Goal: Transaction & Acquisition: Purchase product/service

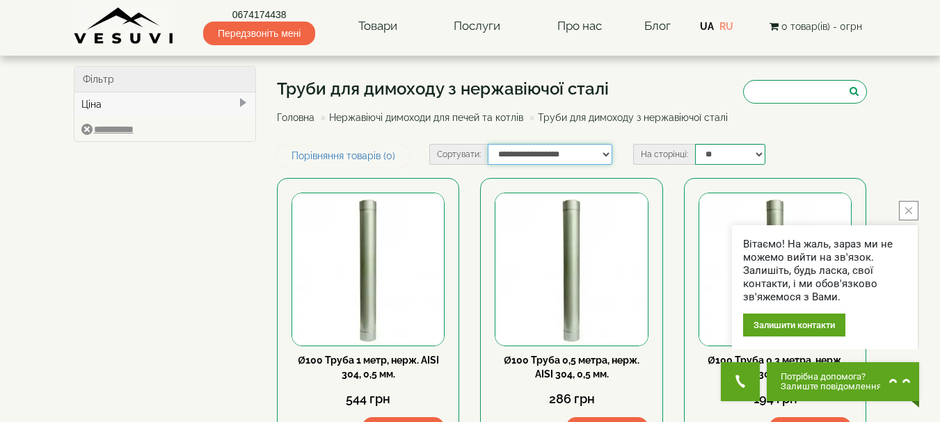
click at [604, 165] on select "**********" at bounding box center [550, 154] width 125 height 21
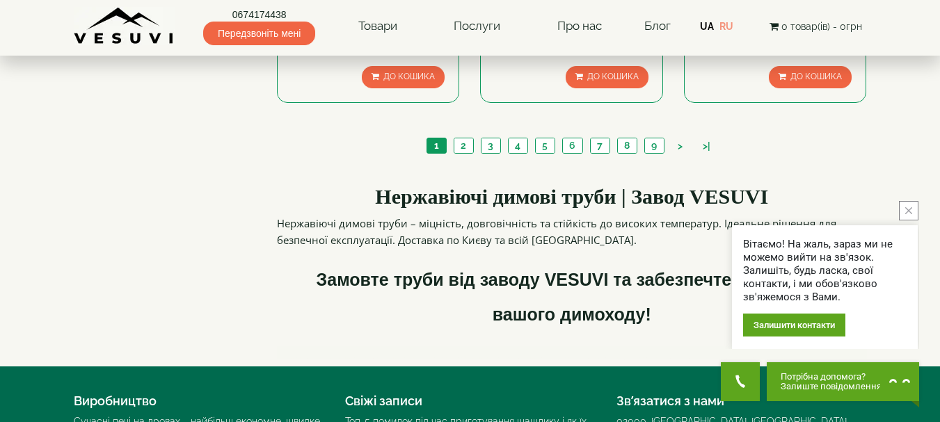
scroll to position [1530, 0]
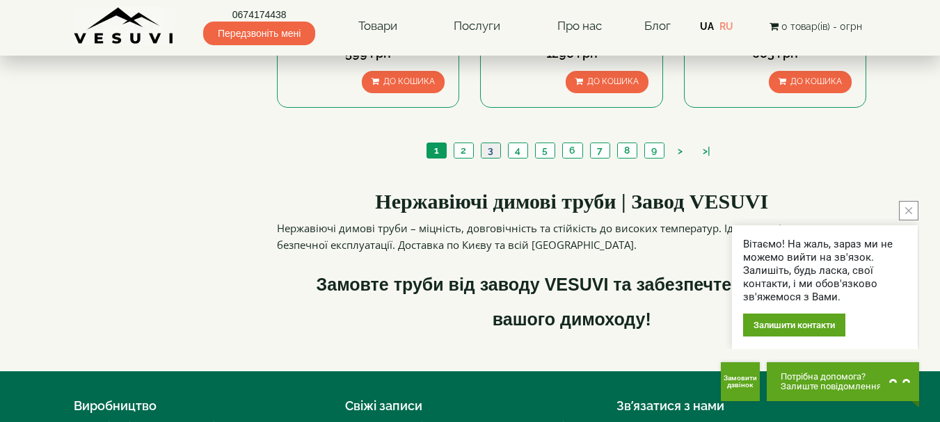
click at [495, 158] on link "3" at bounding box center [490, 150] width 19 height 15
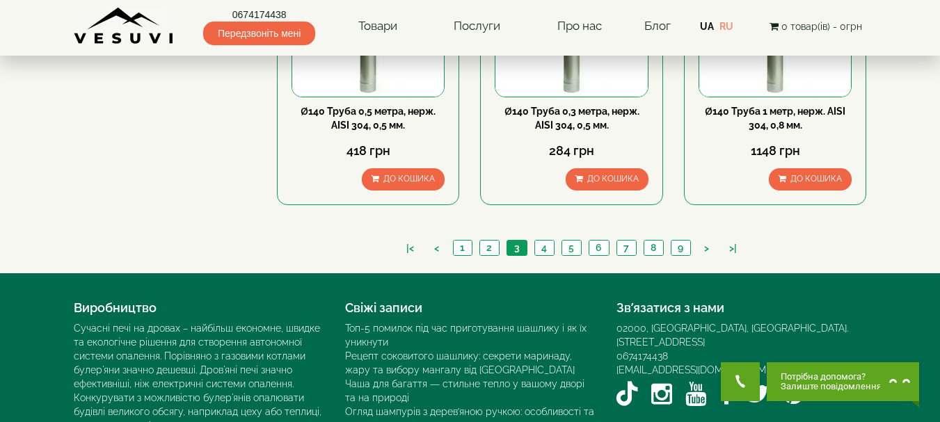
scroll to position [1530, 0]
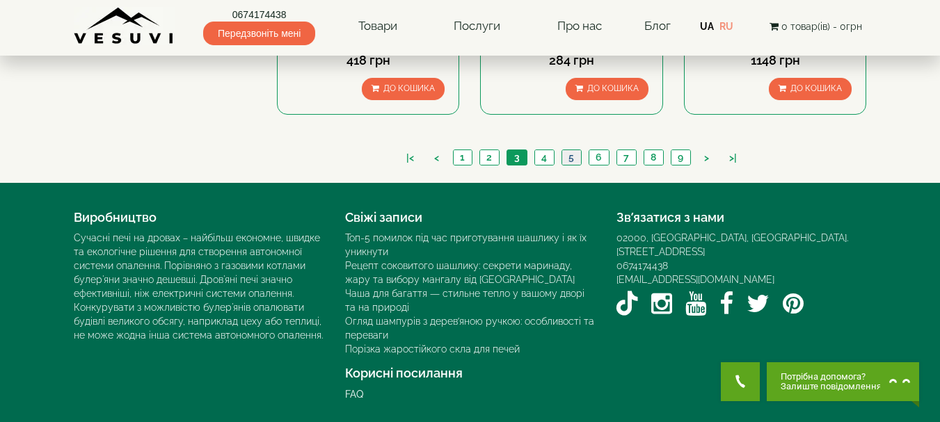
click at [578, 165] on link "5" at bounding box center [570, 157] width 19 height 15
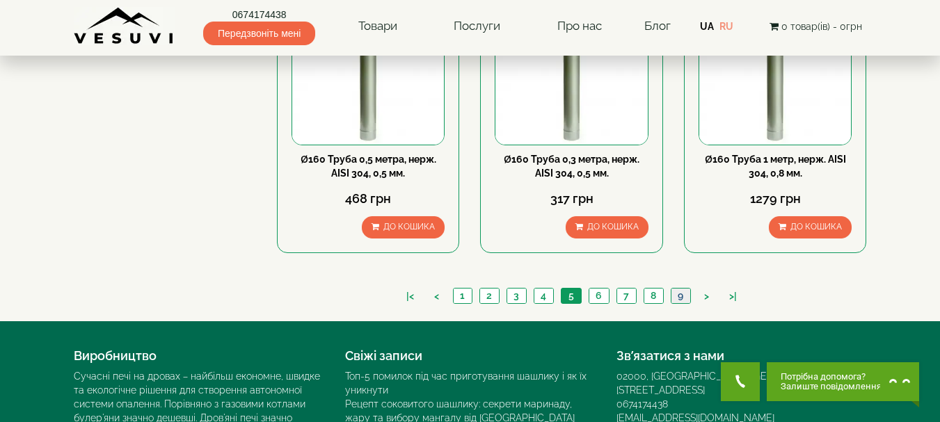
scroll to position [1461, 0]
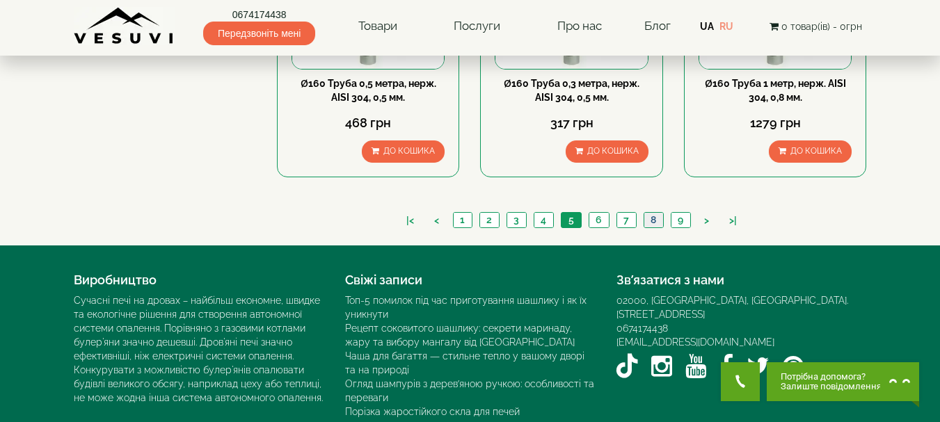
click at [655, 227] on link "8" at bounding box center [652, 220] width 19 height 15
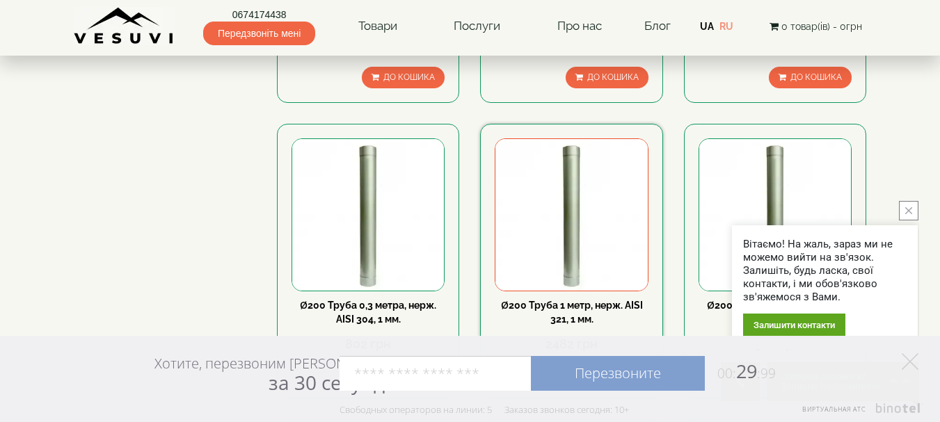
scroll to position [626, 0]
